Goal: Information Seeking & Learning: Learn about a topic

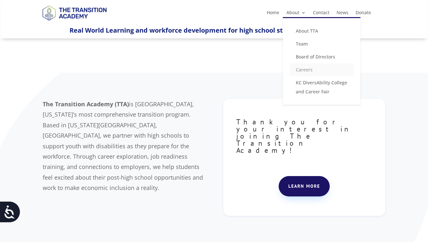
click at [306, 69] on link "Careers" at bounding box center [321, 69] width 65 height 13
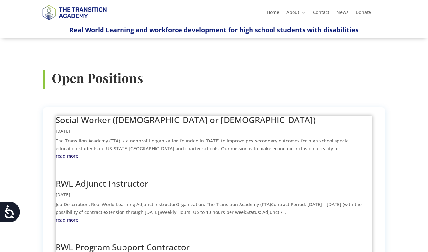
scroll to position [211, 0]
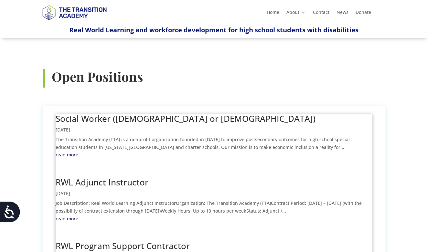
click at [114, 113] on link "Social Worker ([DEMOGRAPHIC_DATA] or [DEMOGRAPHIC_DATA])" at bounding box center [186, 119] width 260 height 12
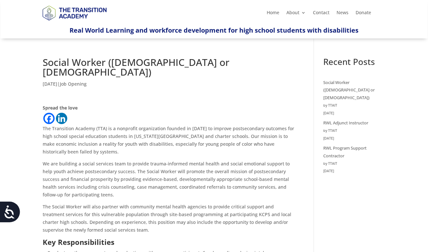
click at [109, 58] on h1 "Social Worker ([DEMOGRAPHIC_DATA] or [DEMOGRAPHIC_DATA])" at bounding box center [169, 69] width 252 height 23
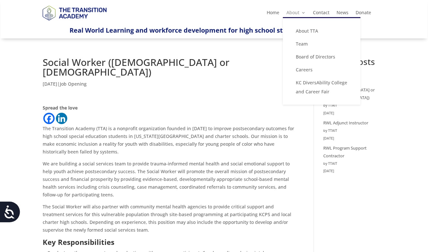
click at [293, 15] on link "About" at bounding box center [296, 13] width 19 height 7
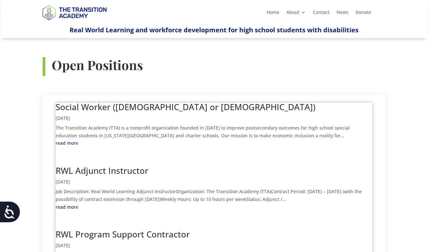
scroll to position [223, 0]
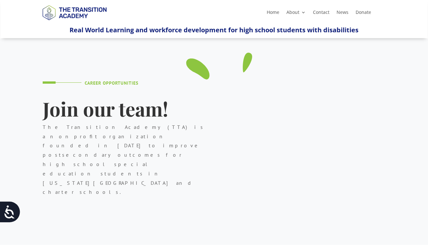
scroll to position [223, 0]
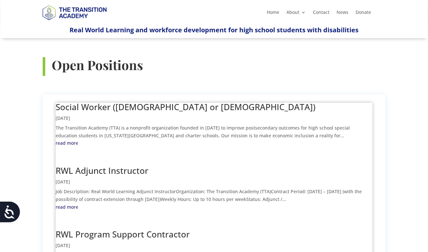
click at [114, 101] on link "Social Worker ([DEMOGRAPHIC_DATA] or [DEMOGRAPHIC_DATA])" at bounding box center [186, 107] width 260 height 12
